Goal: Task Accomplishment & Management: Manage account settings

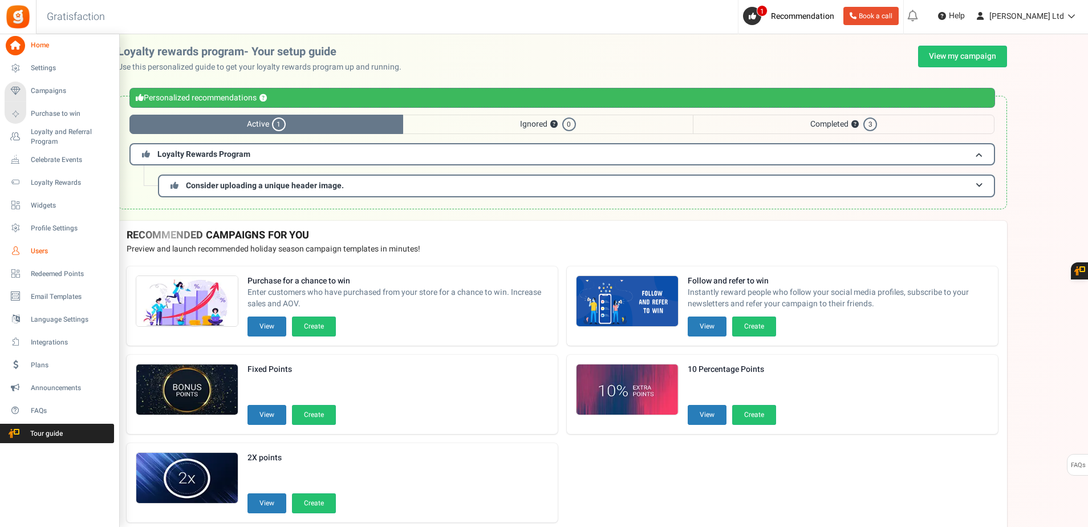
click at [40, 250] on span "Users" at bounding box center [71, 251] width 80 height 10
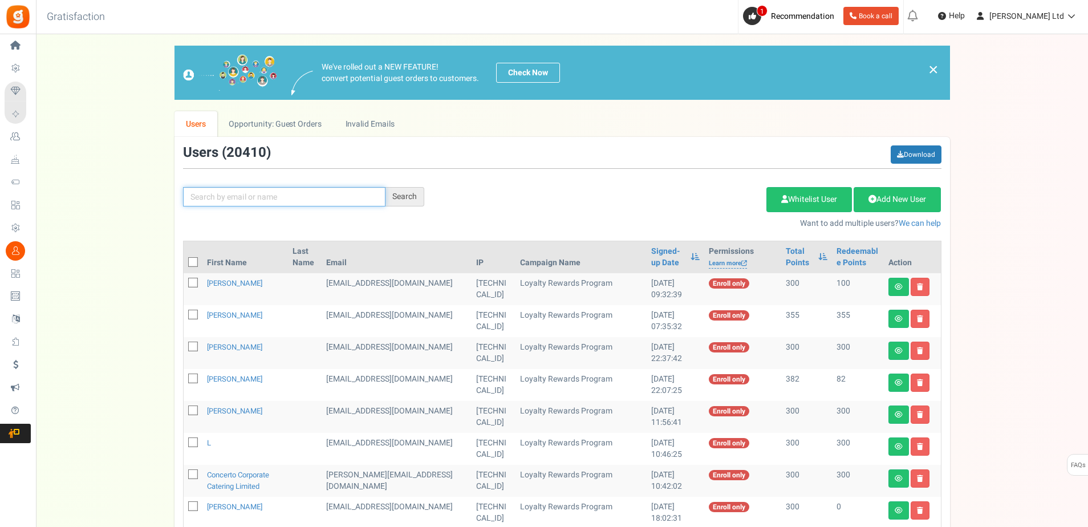
click at [242, 197] on input "text" at bounding box center [284, 196] width 202 height 19
paste input "[EMAIL_ADDRESS][DOMAIN_NAME]"
type input "[EMAIL_ADDRESS][DOMAIN_NAME]"
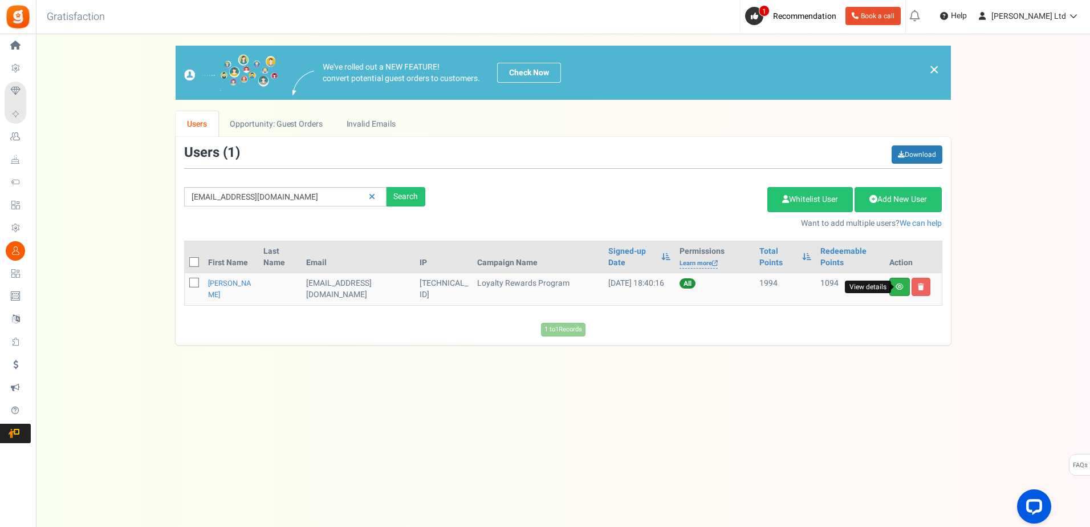
click at [898, 288] on icon at bounding box center [900, 286] width 8 height 7
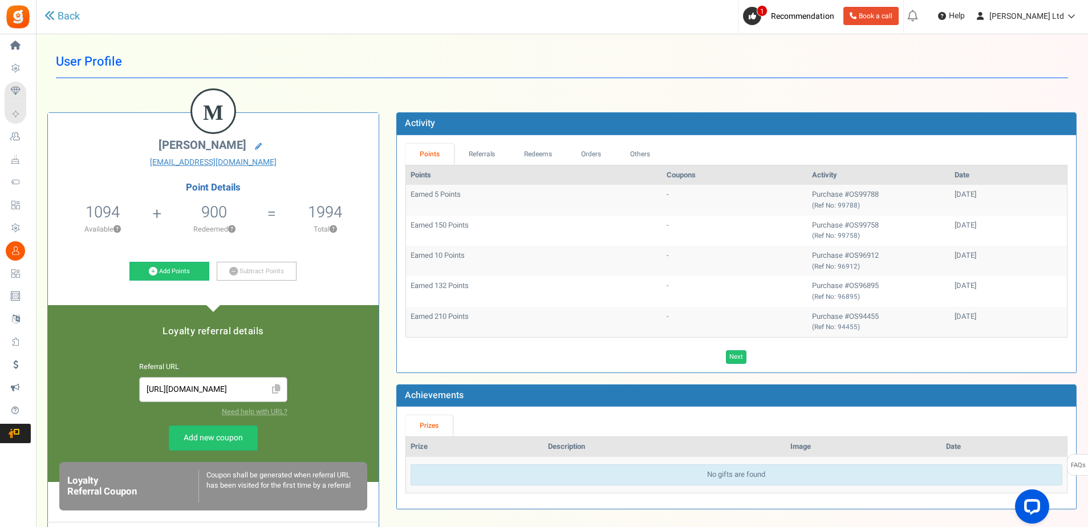
click at [445, 226] on td "Earned 150 Points" at bounding box center [534, 230] width 256 height 30
drag, startPoint x: 589, startPoint y: 152, endPoint x: 591, endPoint y: 158, distance: 6.9
click at [589, 152] on link "Orders" at bounding box center [591, 154] width 49 height 21
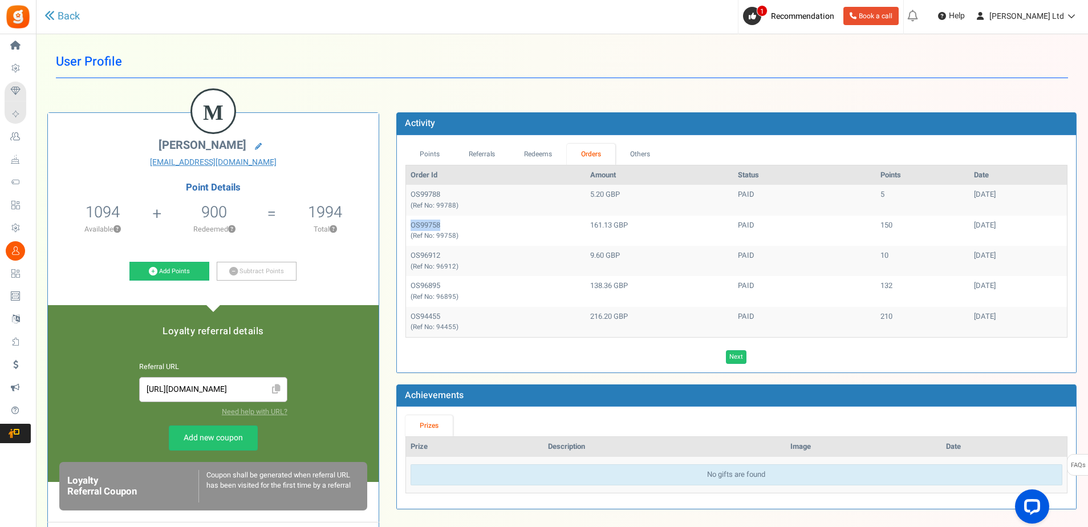
drag, startPoint x: 440, startPoint y: 222, endPoint x: 410, endPoint y: 226, distance: 29.8
click at [410, 226] on td "OS99758 (Ref No: 99758)" at bounding box center [496, 230] width 180 height 30
copy td "OS99758"
click at [431, 152] on link "Points" at bounding box center [429, 154] width 49 height 21
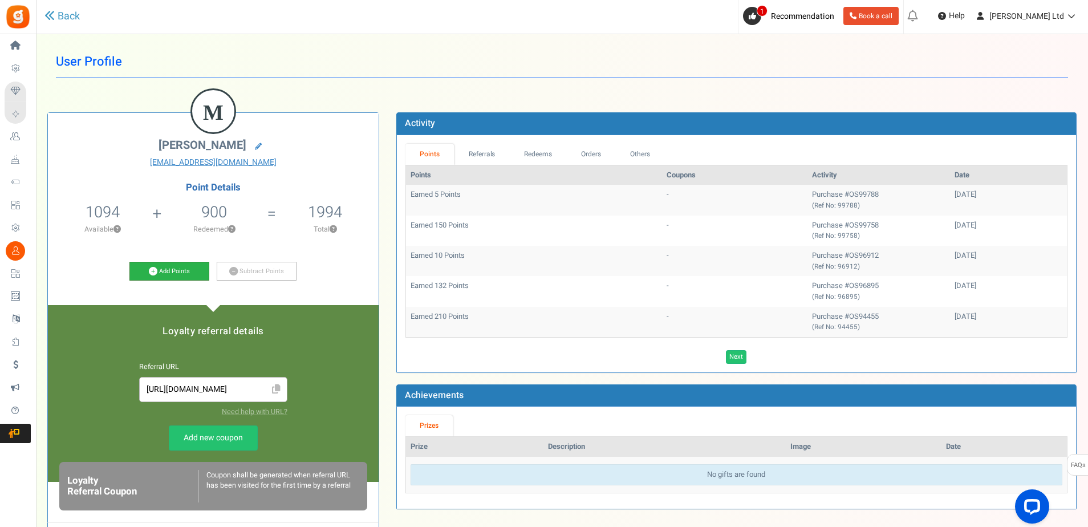
click at [166, 271] on link "Add Points" at bounding box center [169, 271] width 80 height 19
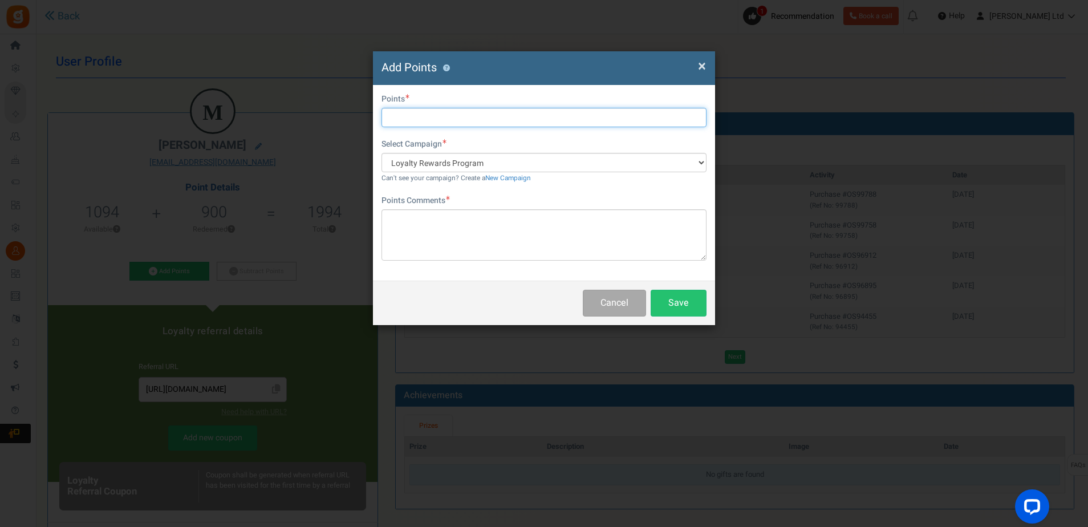
click at [412, 113] on input "text" at bounding box center [543, 117] width 325 height 19
type input "130"
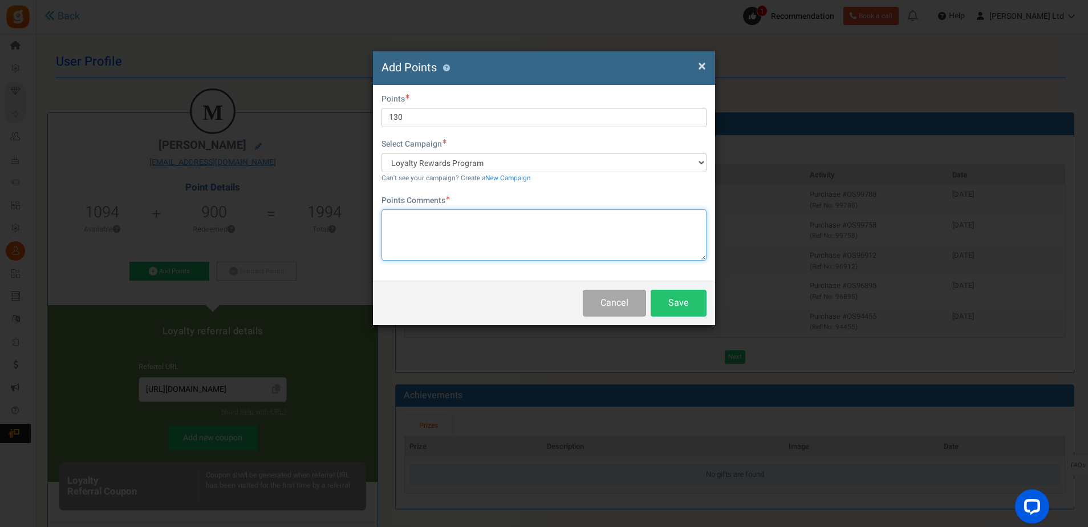
click at [409, 223] on textarea at bounding box center [543, 234] width 325 height 51
type textarea "o"
type textarea "points added manually as checked out as guest"
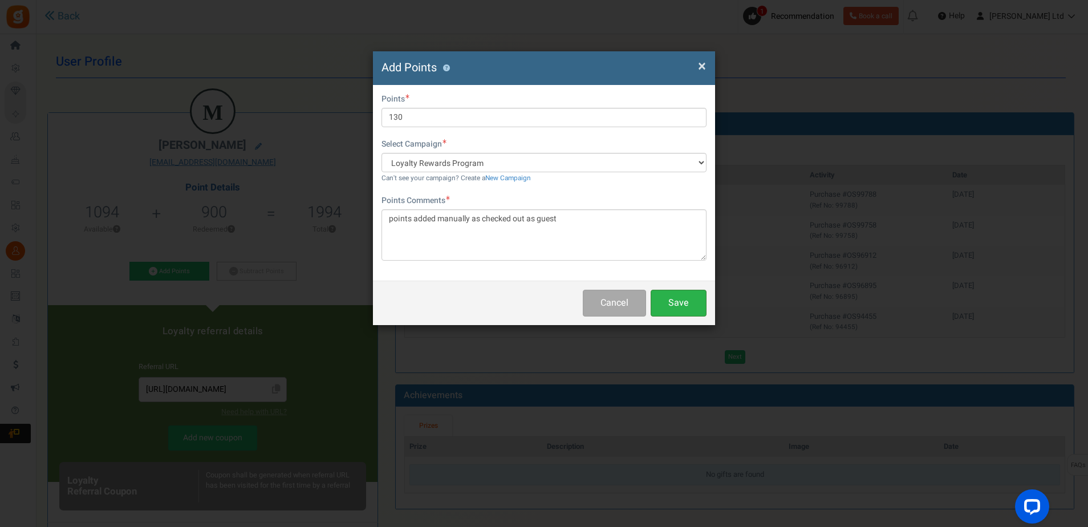
click at [673, 308] on button "Save" at bounding box center [678, 303] width 56 height 27
